Goal: Task Accomplishment & Management: Complete application form

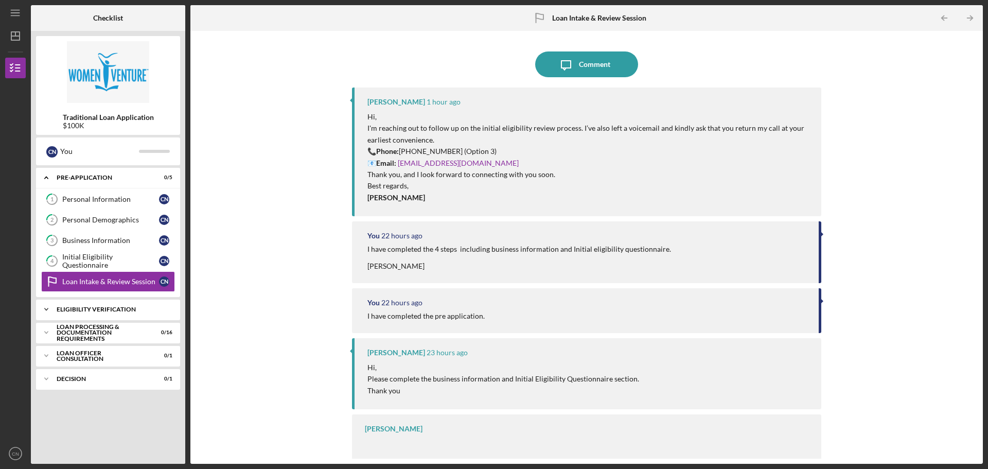
click at [119, 311] on div "Eligibility Verification" at bounding box center [112, 309] width 111 height 6
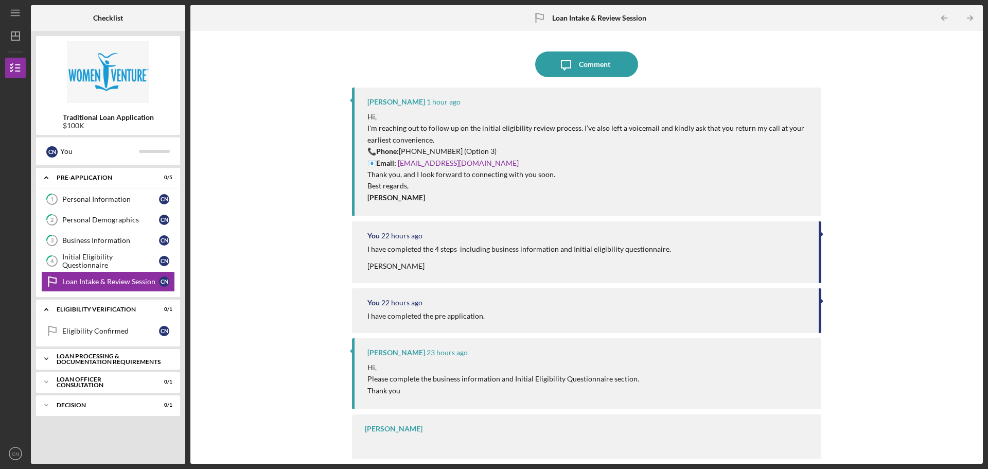
click at [112, 355] on div "Loan Processing & Documentation Requirements" at bounding box center [112, 359] width 111 height 12
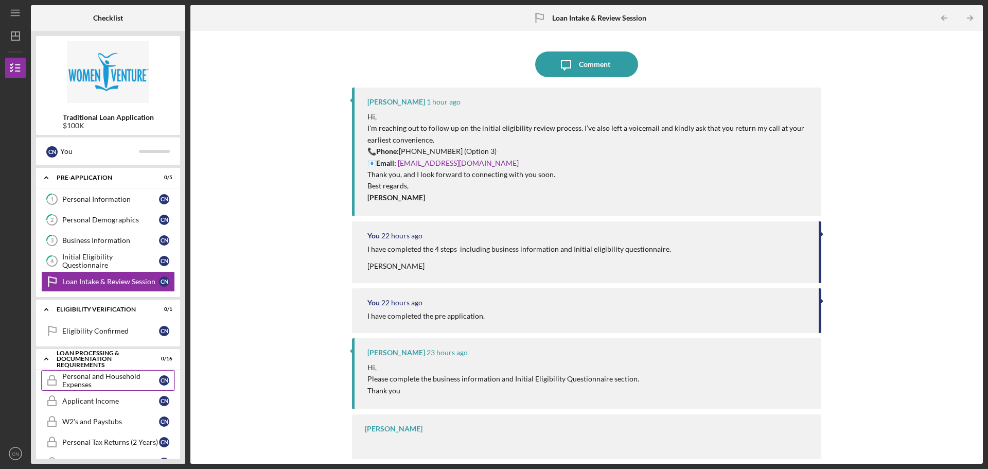
click at [112, 379] on div "Personal and Household Expenses" at bounding box center [110, 380] width 97 height 16
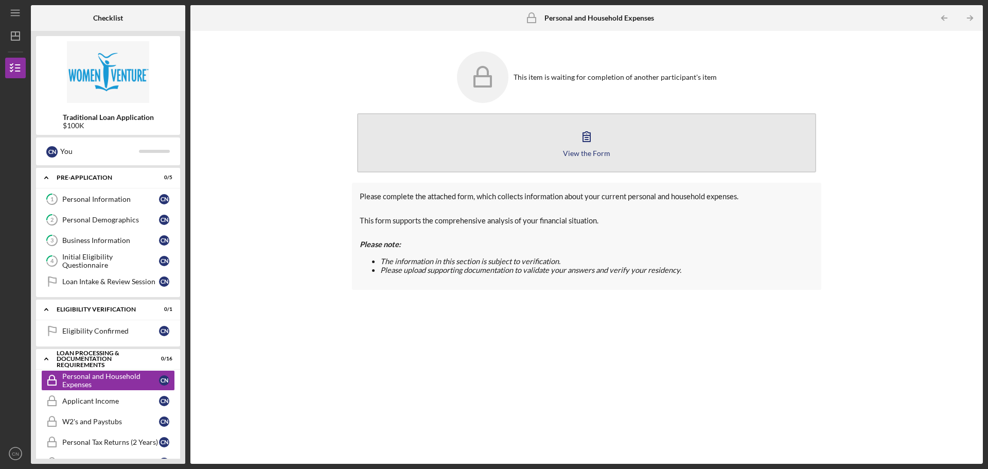
click at [607, 132] on button "View the Form Form" at bounding box center [586, 142] width 459 height 59
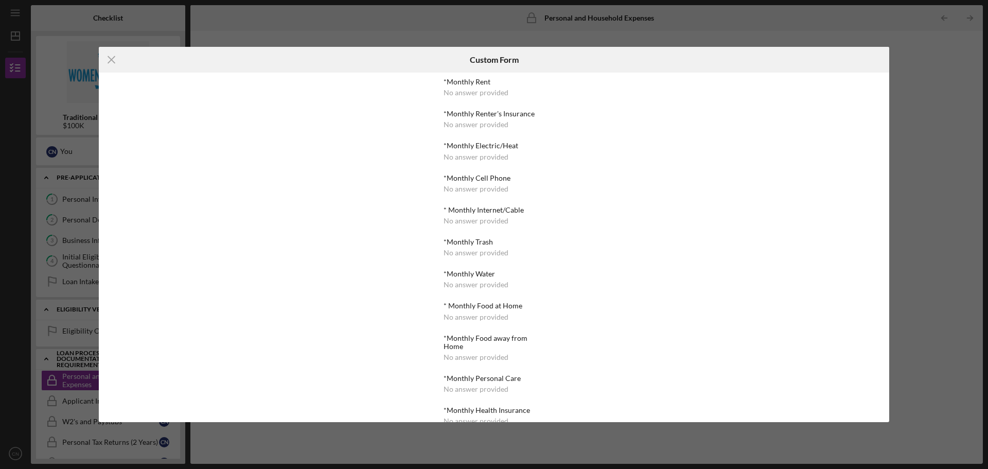
click at [495, 82] on div "*Monthly Rent" at bounding box center [494, 82] width 100 height 8
drag, startPoint x: 880, startPoint y: 39, endPoint x: 804, endPoint y: 8, distance: 82.2
click at [863, 23] on div "Icon/Menu Close Custom Form *Monthly Rent No answer provided *Monthly Renter's …" at bounding box center [494, 234] width 988 height 469
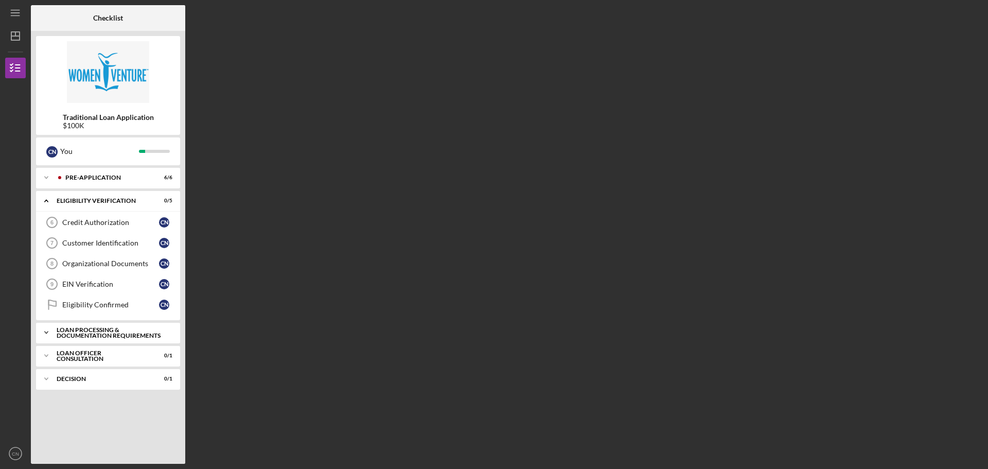
click at [125, 332] on div "Loan Processing & Documentation Requirements" at bounding box center [112, 333] width 111 height 12
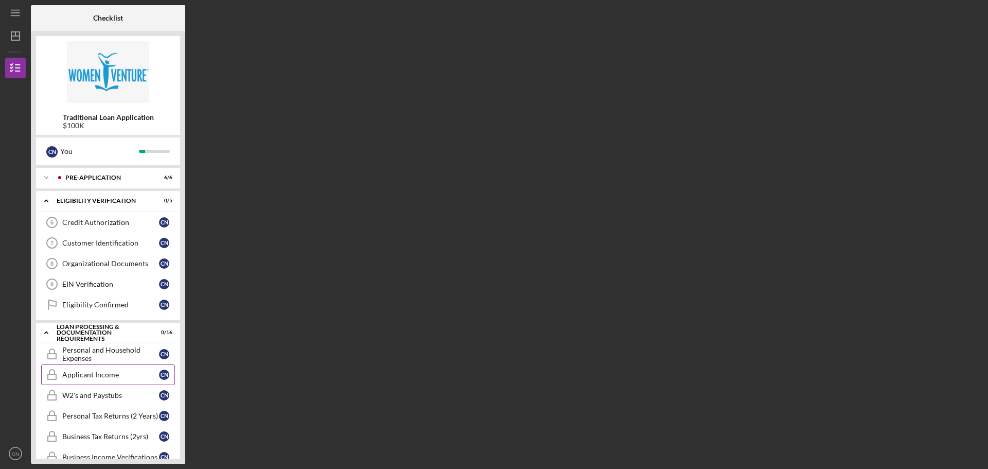
click at [78, 366] on link "Applicant Income Applicant Income C N" at bounding box center [108, 374] width 134 height 21
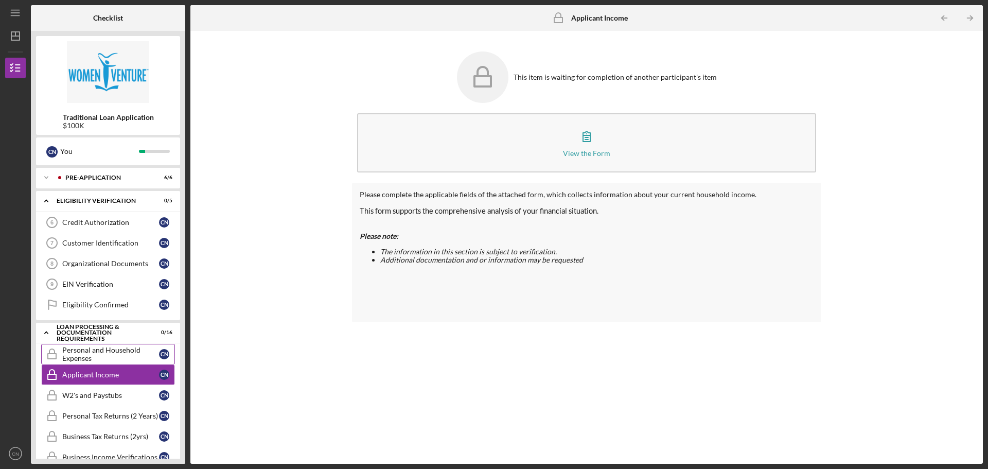
click at [81, 349] on div "Personal and Household Expenses" at bounding box center [110, 354] width 97 height 16
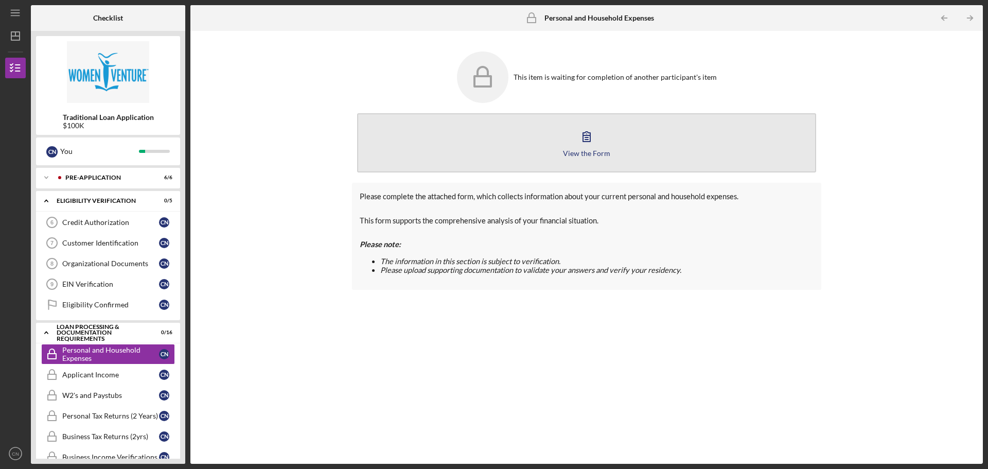
click at [582, 146] on icon "button" at bounding box center [587, 137] width 26 height 26
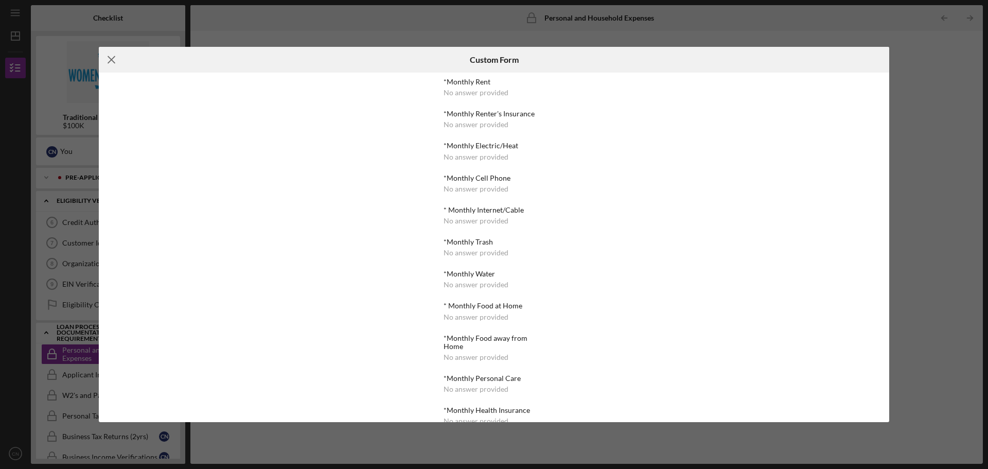
click at [113, 56] on icon "Icon/Menu Close" at bounding box center [112, 60] width 26 height 26
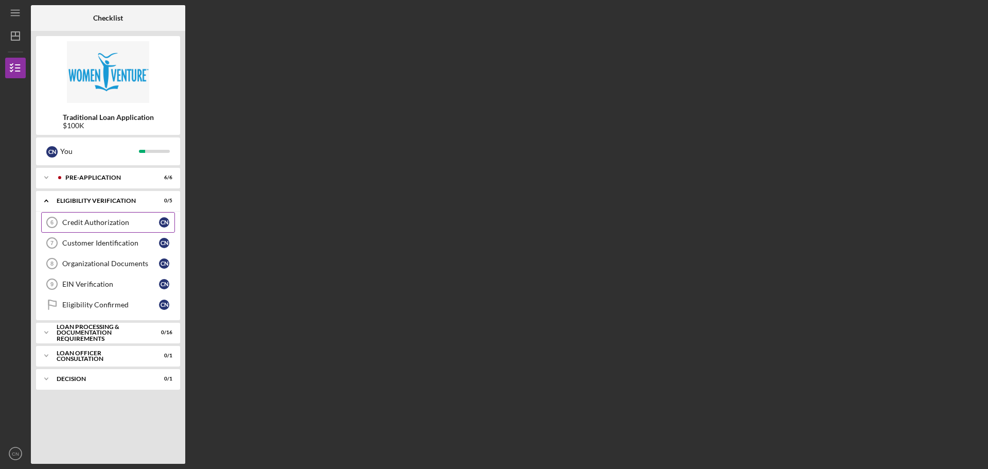
click at [127, 225] on div "Credit Authorization" at bounding box center [110, 222] width 97 height 8
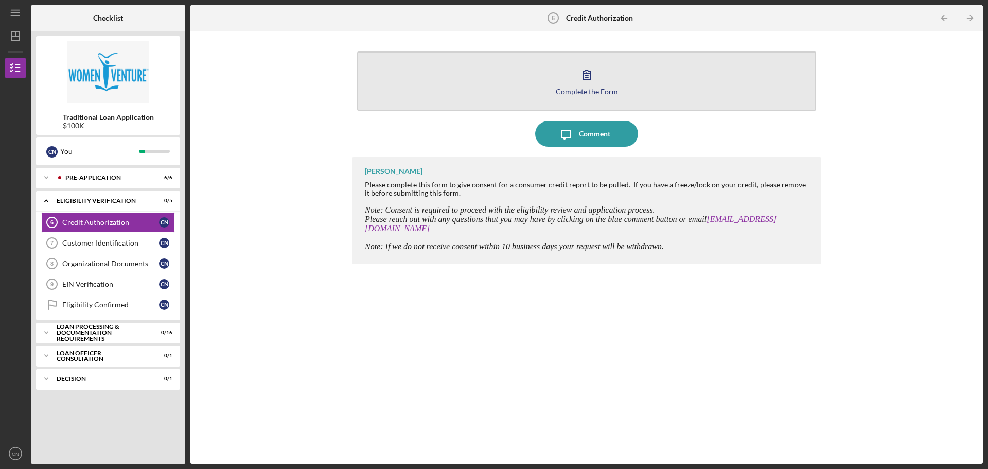
click at [585, 81] on icon "button" at bounding box center [587, 75] width 26 height 26
